Goal: Find contact information: Find contact information

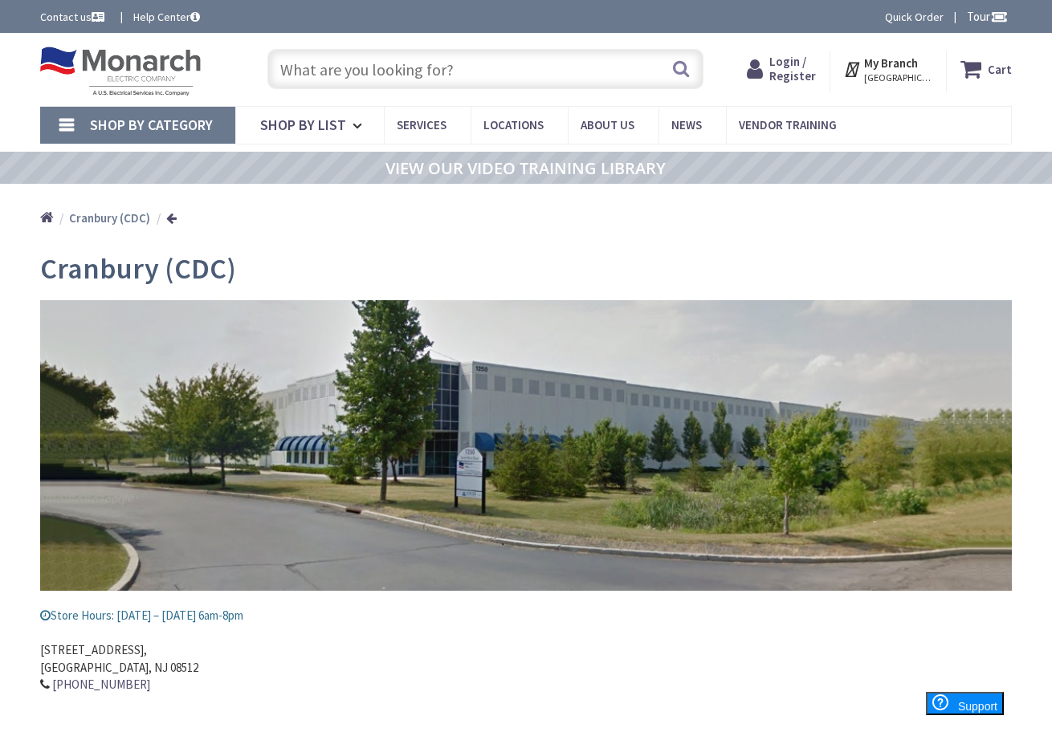
click at [67, 122] on link "Shop By Category" at bounding box center [137, 125] width 195 height 37
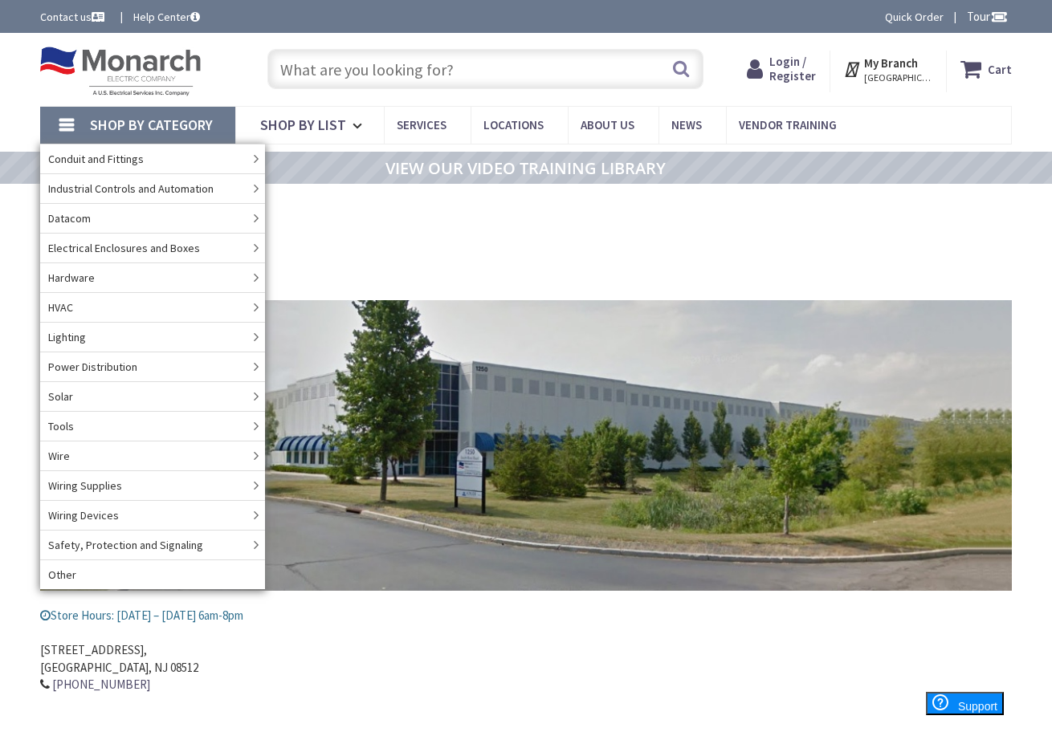
click at [369, 683] on address "[STREET_ADDRESS] 609-664-5567" at bounding box center [525, 659] width 971 height 69
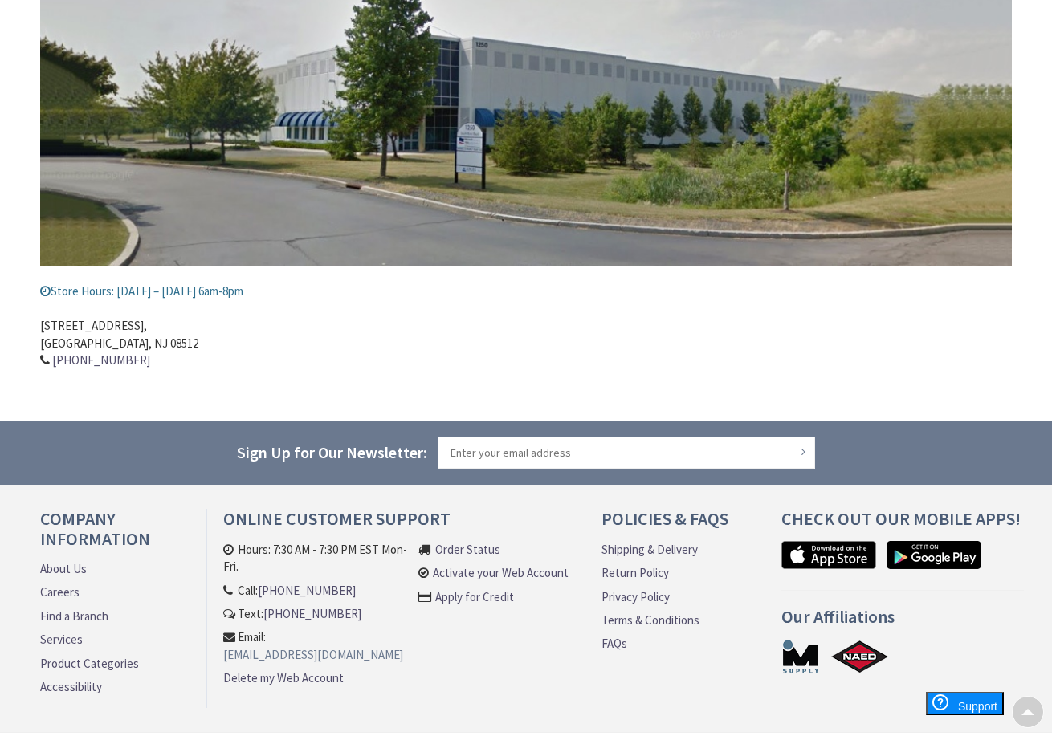
scroll to position [385, 0]
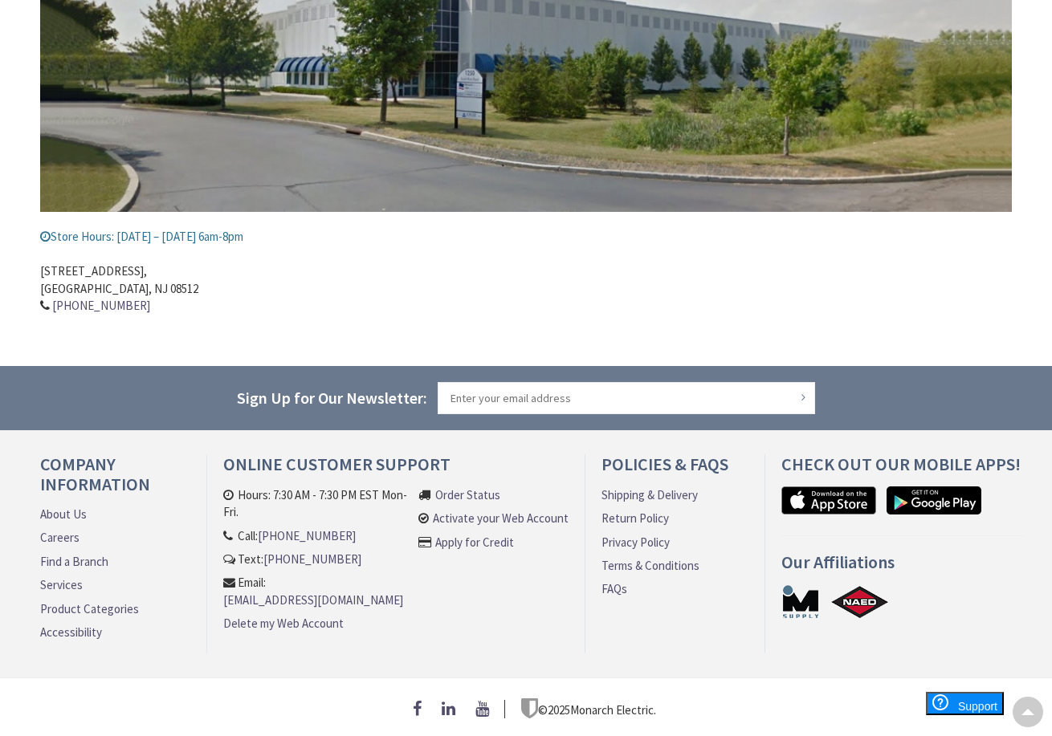
click at [62, 510] on link "About Us" at bounding box center [63, 514] width 47 height 17
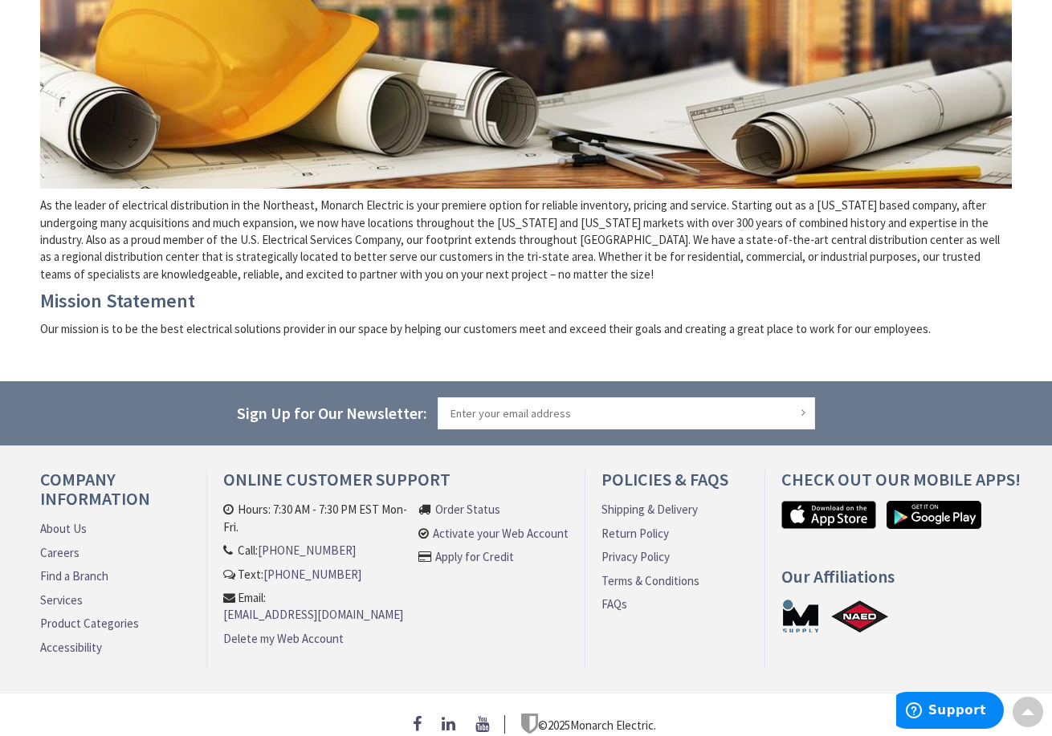
scroll to position [393, 0]
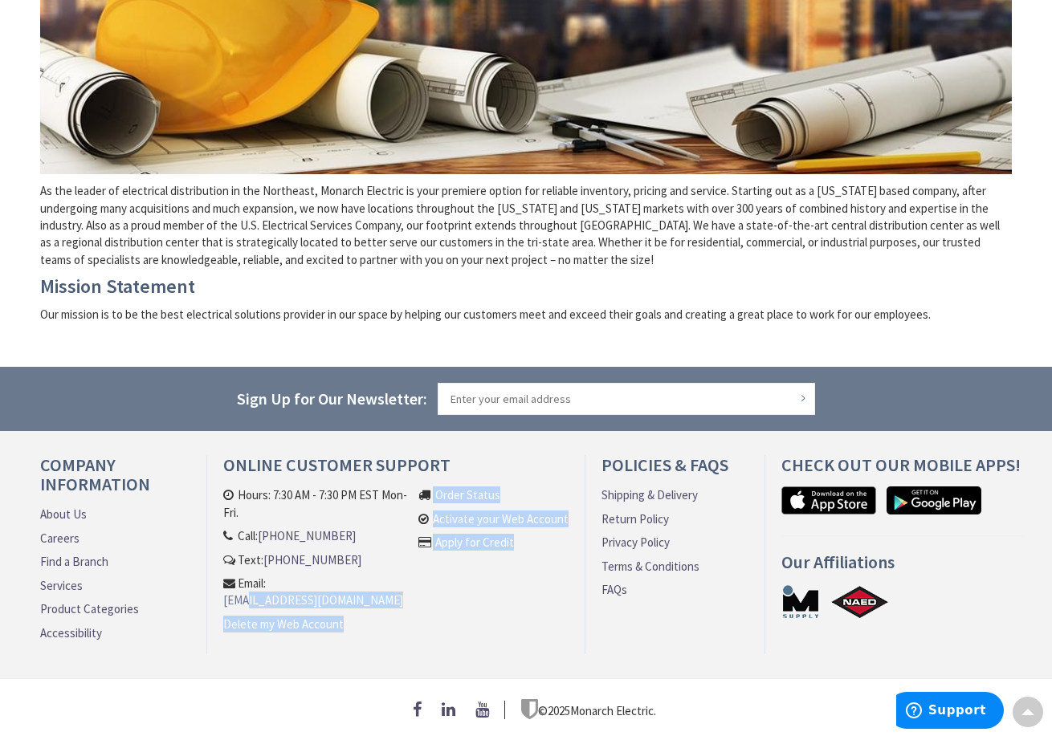
drag, startPoint x: 463, startPoint y: 586, endPoint x: 239, endPoint y: 573, distance: 224.4
click at [235, 574] on ul "Hours: 7:30 AM - 7:30 PM EST Mon-Fri. Call: 609-900-7679 Text: 609-900-7679 Ema…" at bounding box center [395, 569] width 345 height 165
click at [342, 639] on div "Online Customer Support Hours: 7:30 AM - 7:30 PM EST Mon-Fri. Call: 609-900-767…" at bounding box center [396, 554] width 378 height 199
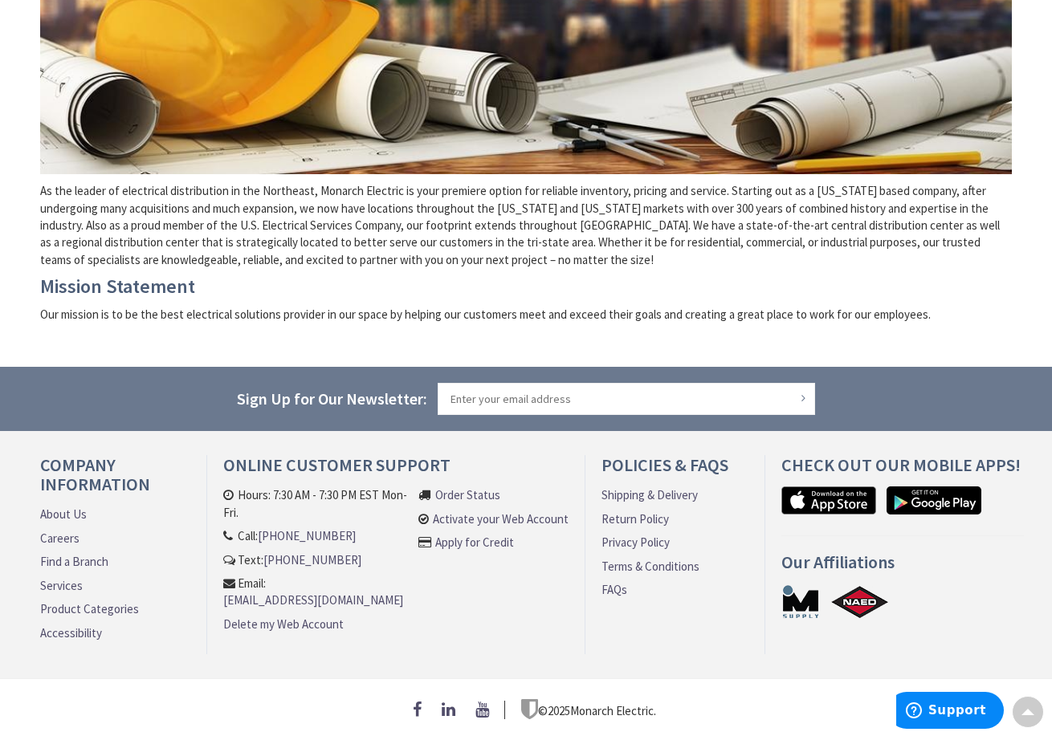
drag, startPoint x: 431, startPoint y: 577, endPoint x: 222, endPoint y: 573, distance: 208.8
click at [222, 573] on div "Online Customer Support Hours: 7:30 AM - 7:30 PM EST Mon-Fri. Call: 609-900-767…" at bounding box center [396, 554] width 378 height 199
copy link "[EMAIL_ADDRESS][DOMAIN_NAME]"
